Goal: Transaction & Acquisition: Purchase product/service

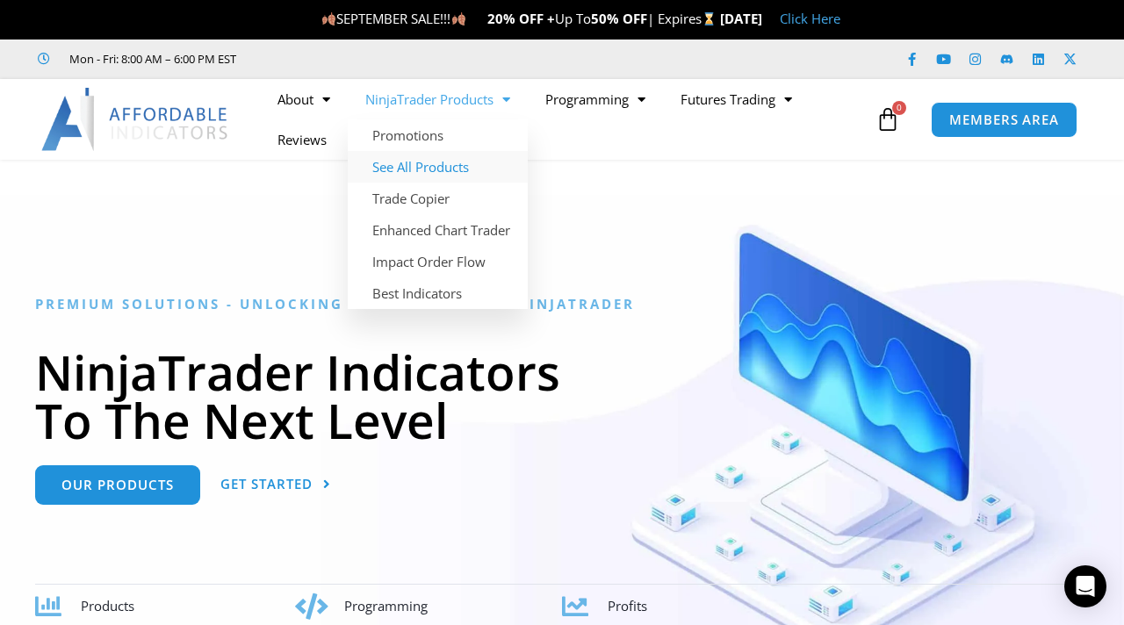
click at [437, 158] on link "See All Products" at bounding box center [438, 167] width 180 height 32
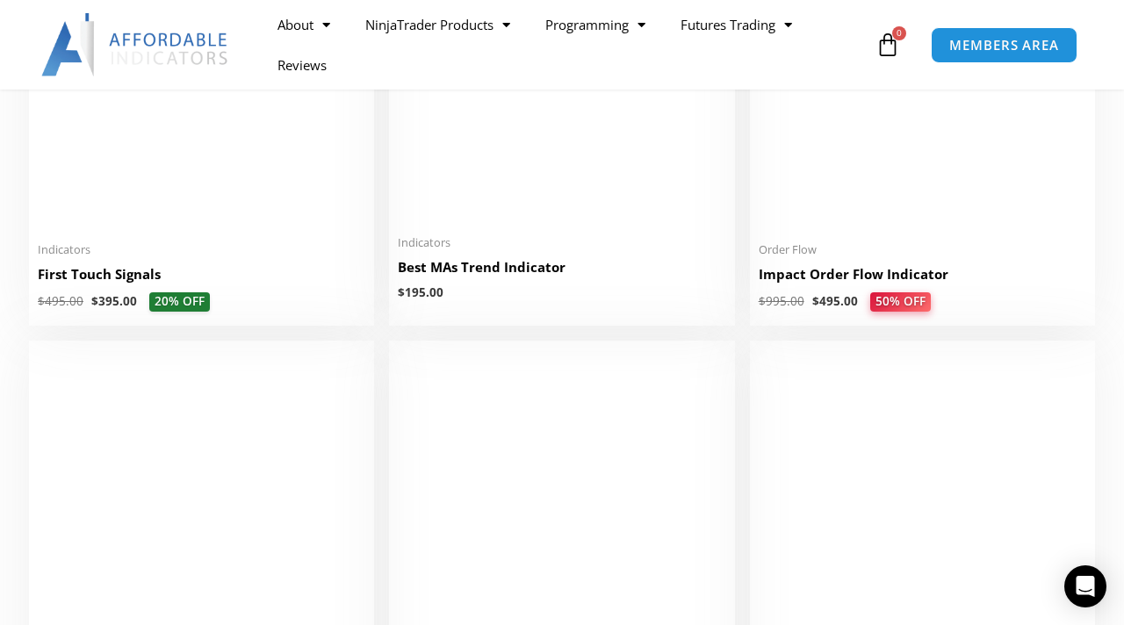
scroll to position [2877, 0]
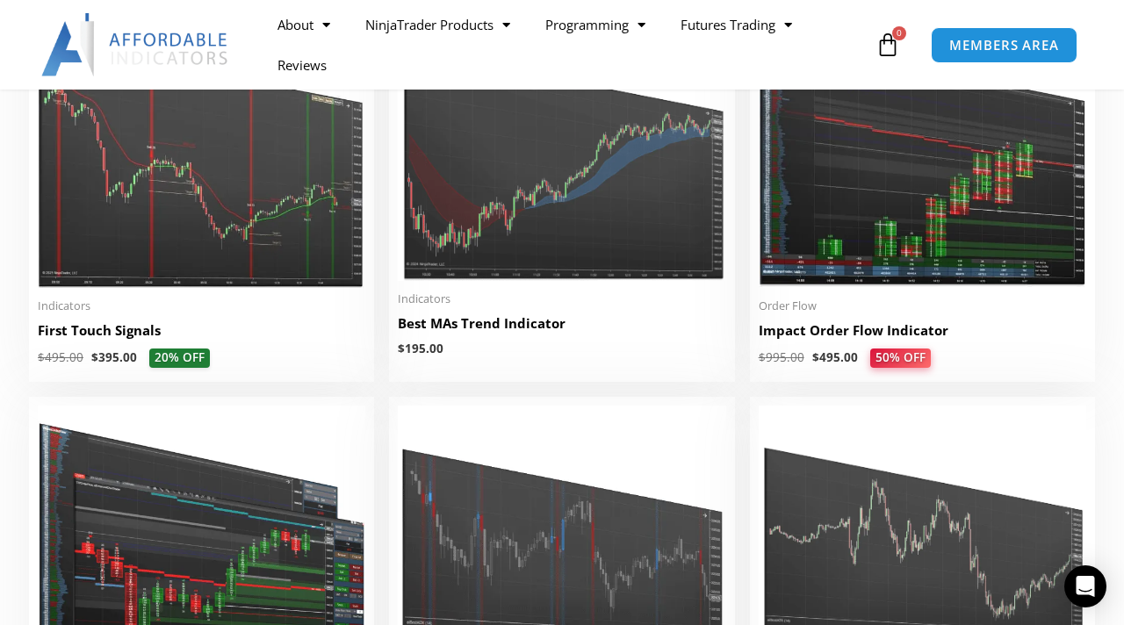
click at [875, 275] on img at bounding box center [921, 147] width 327 height 282
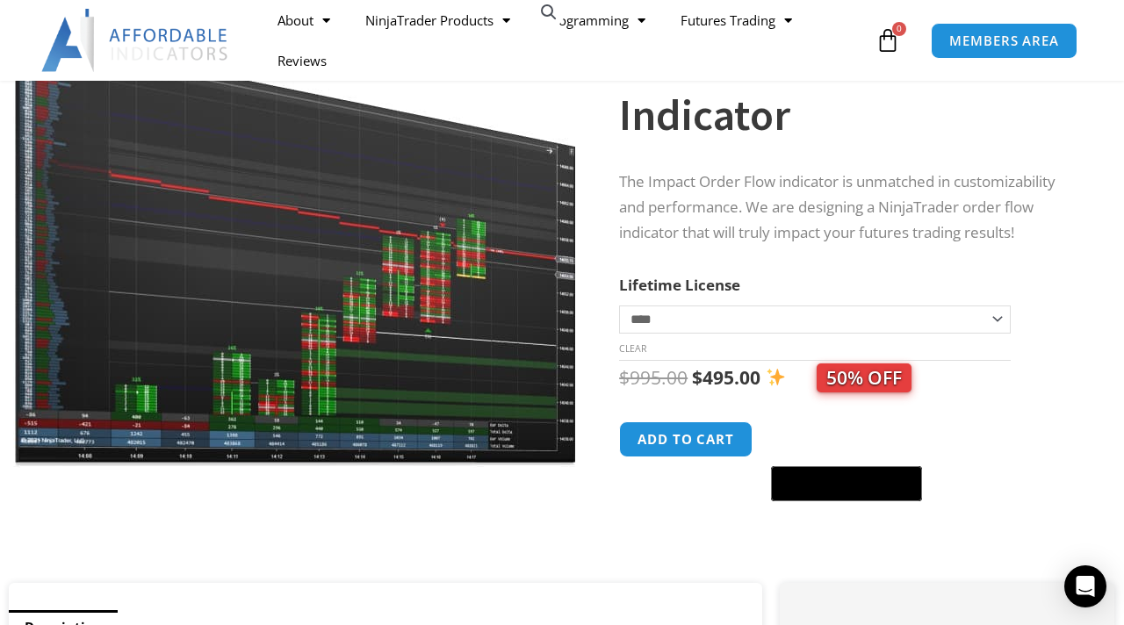
scroll to position [216, 0]
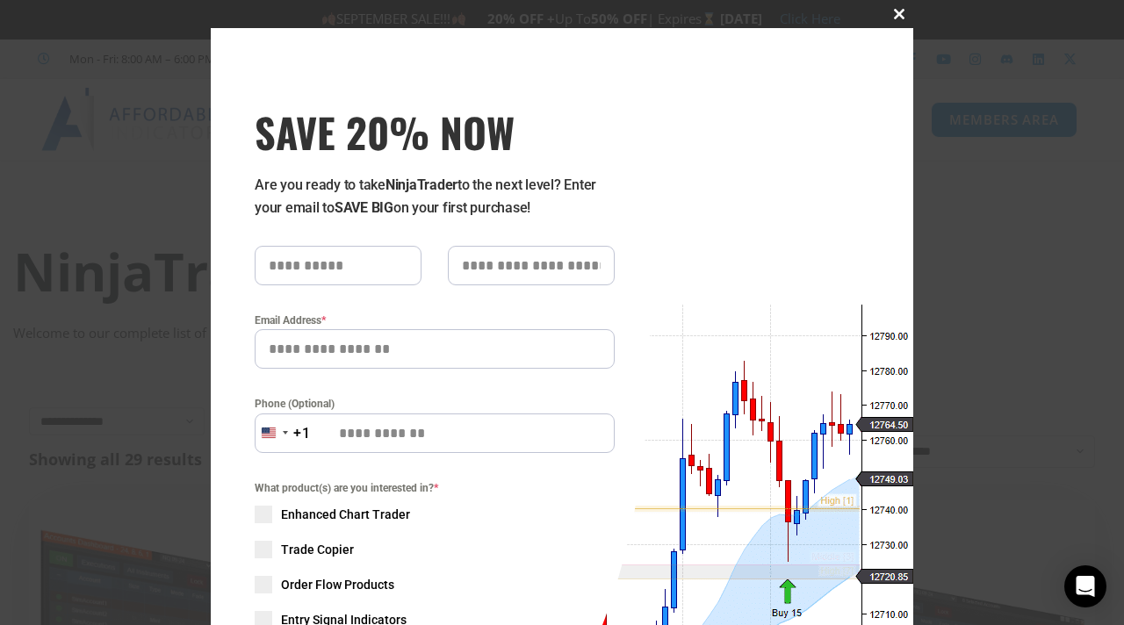
click at [900, 17] on span at bounding box center [899, 14] width 28 height 11
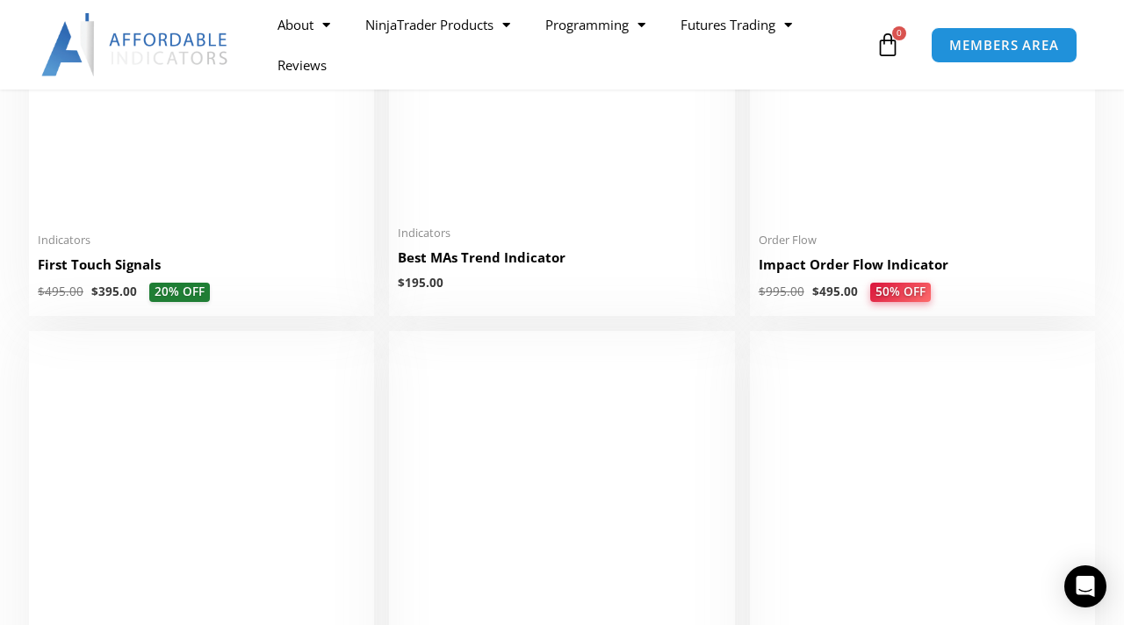
scroll to position [2927, 0]
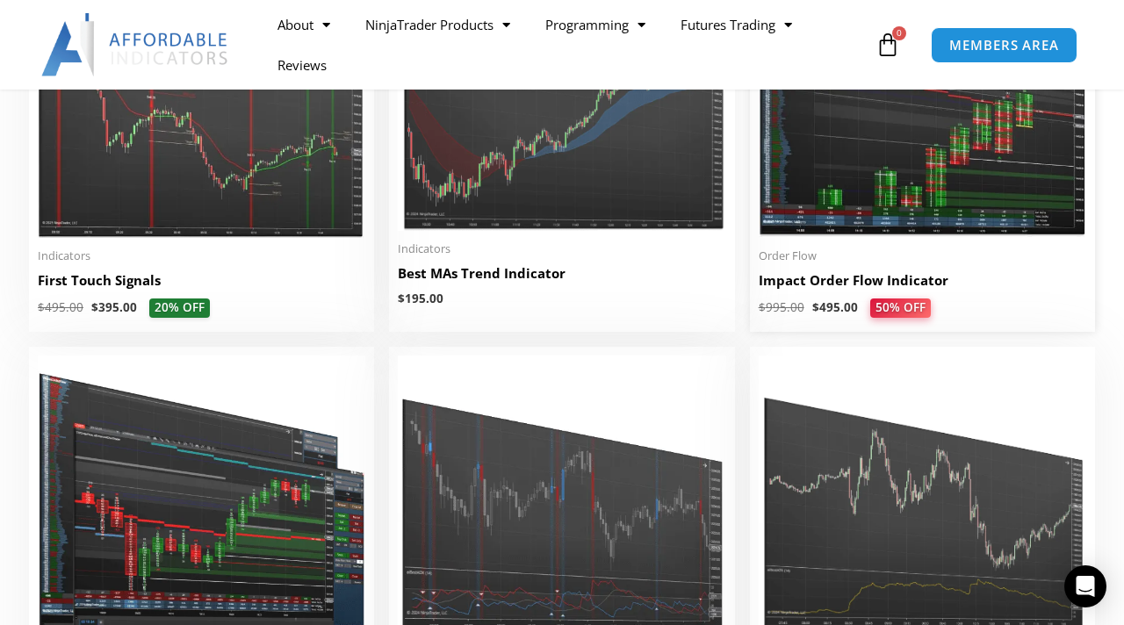
click at [844, 262] on span "Order Flow" at bounding box center [921, 255] width 327 height 15
click at [813, 284] on h2 "Impact Order Flow Indicator" at bounding box center [921, 280] width 327 height 18
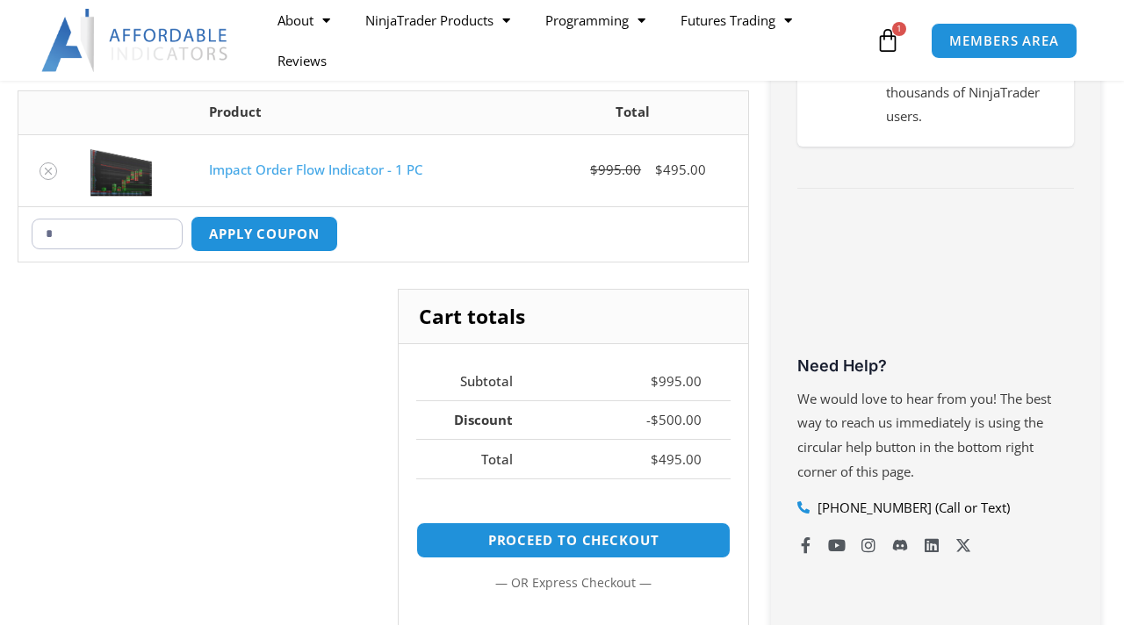
scroll to position [121, 0]
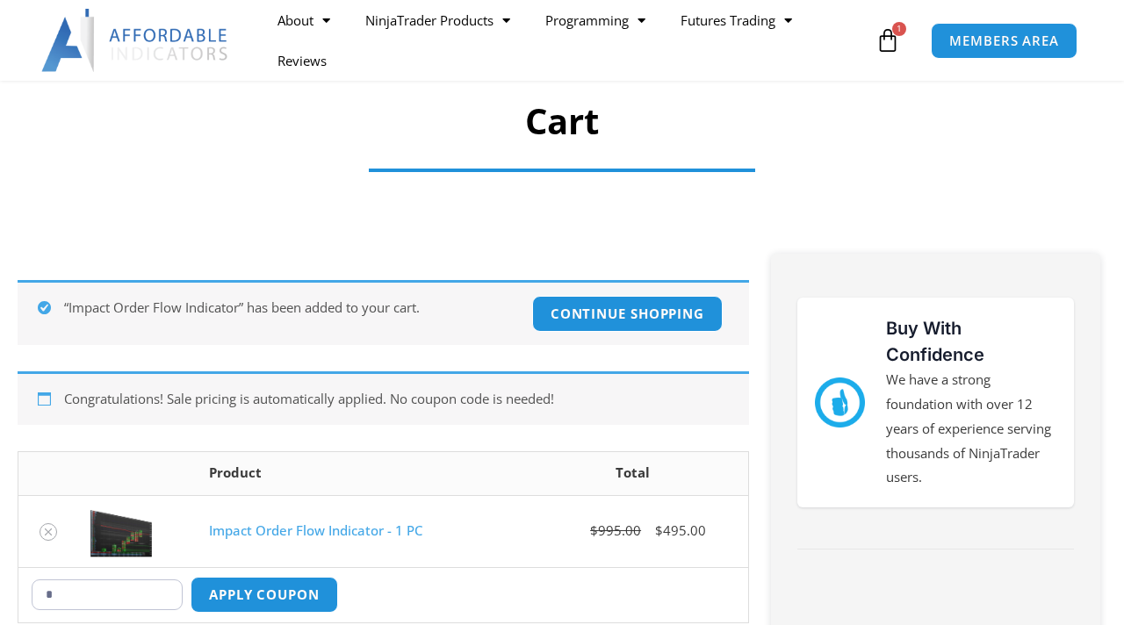
click at [85, 585] on input "*" at bounding box center [107, 594] width 151 height 31
click at [86, 593] on input "*" at bounding box center [107, 594] width 151 height 31
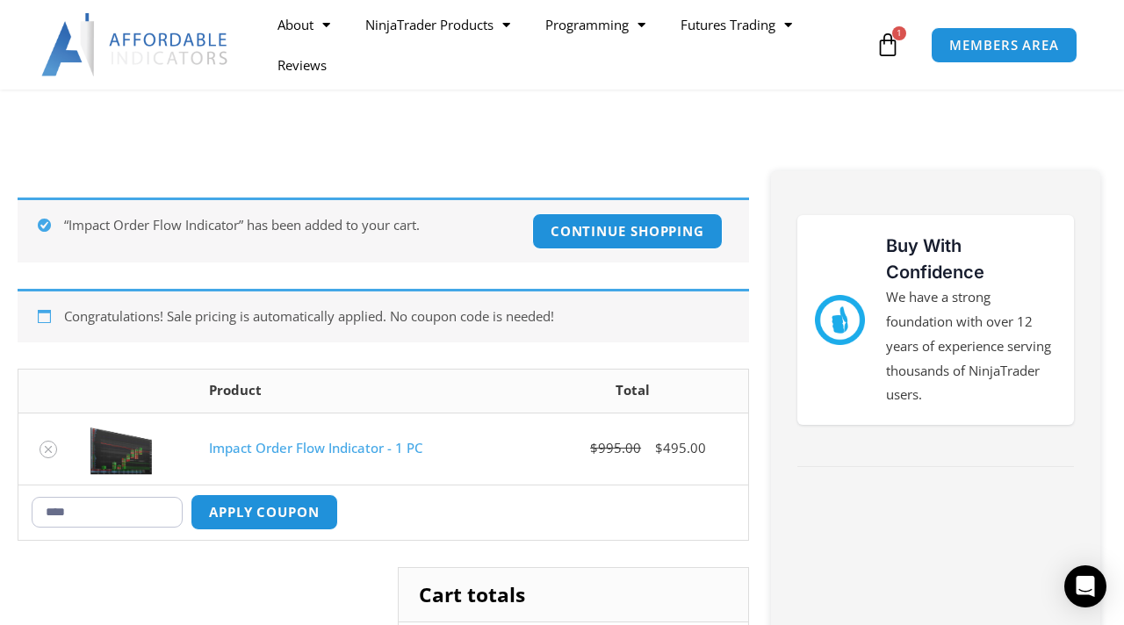
scroll to position [305, 0]
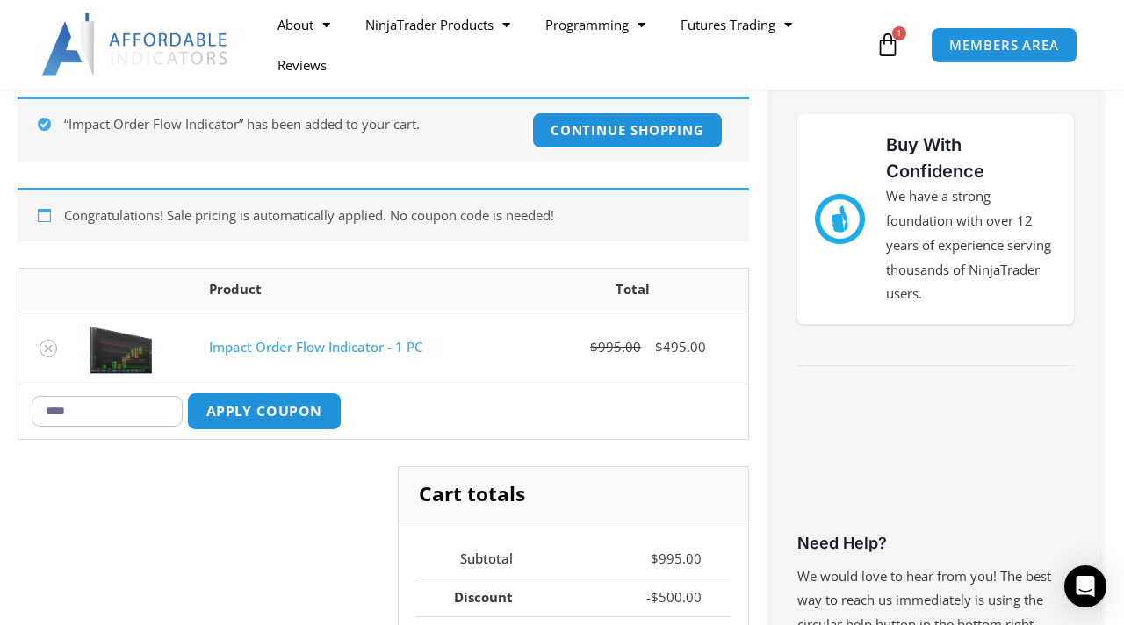
type input "****"
click at [241, 413] on button "Apply coupon" at bounding box center [264, 411] width 154 height 38
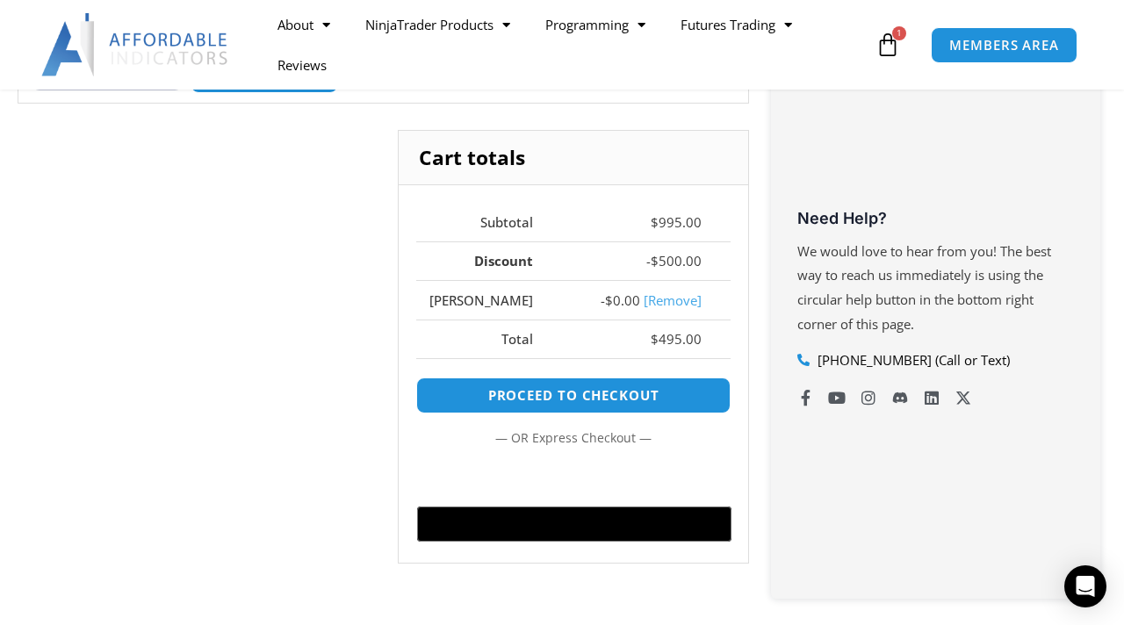
scroll to position [631, 0]
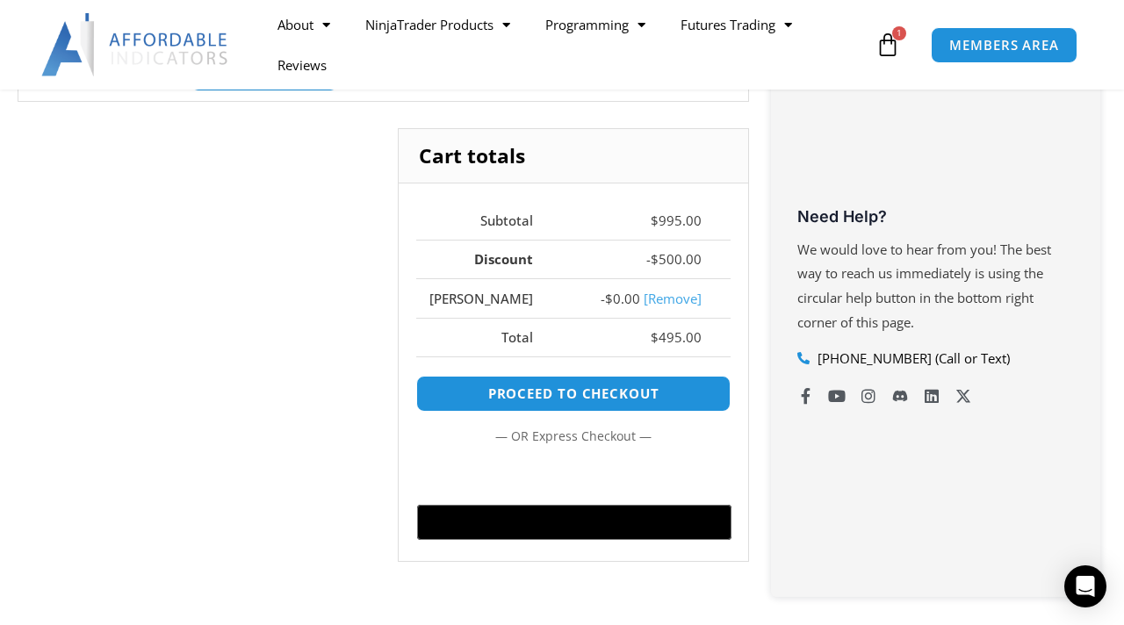
click at [687, 305] on link "[Remove]" at bounding box center [672, 299] width 58 height 18
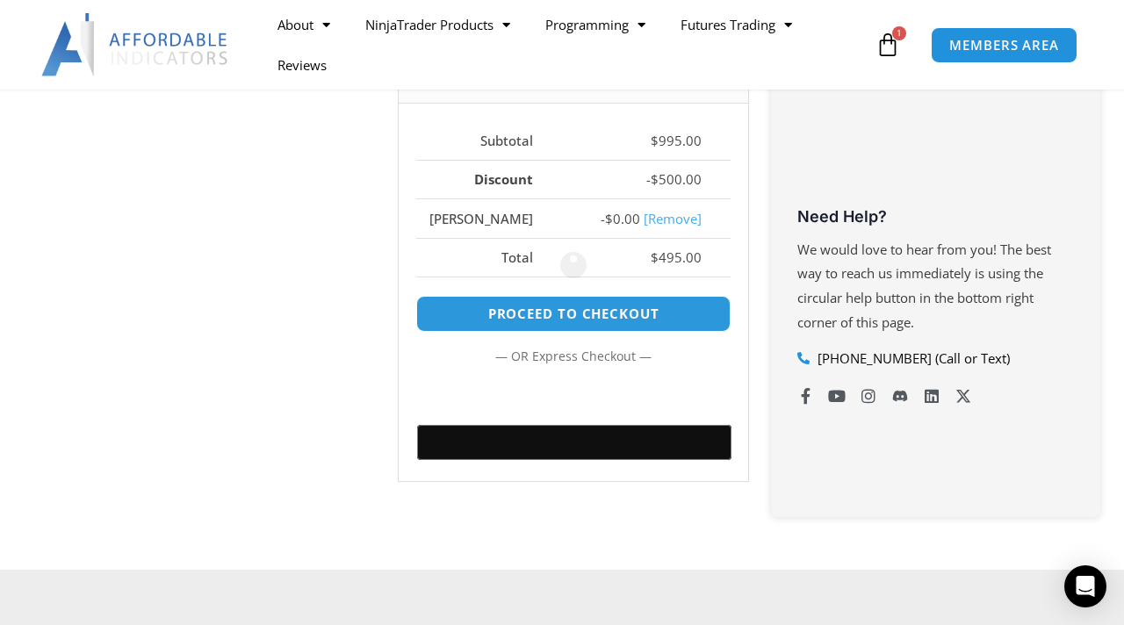
scroll to position [551, 0]
